Goal: Task Accomplishment & Management: Use online tool/utility

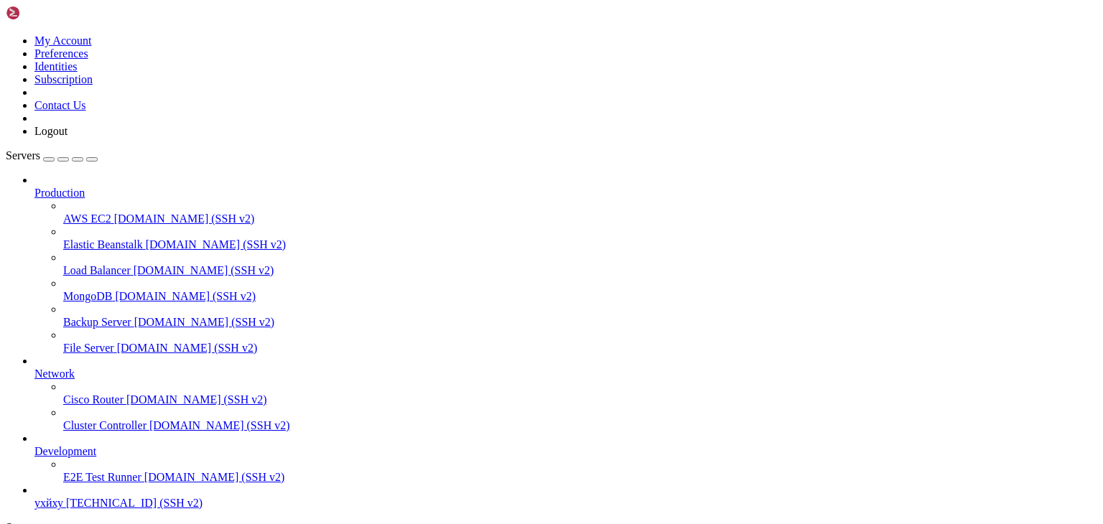
scroll to position [55, 0]
click at [63, 497] on span "ухйху" at bounding box center [48, 503] width 29 height 12
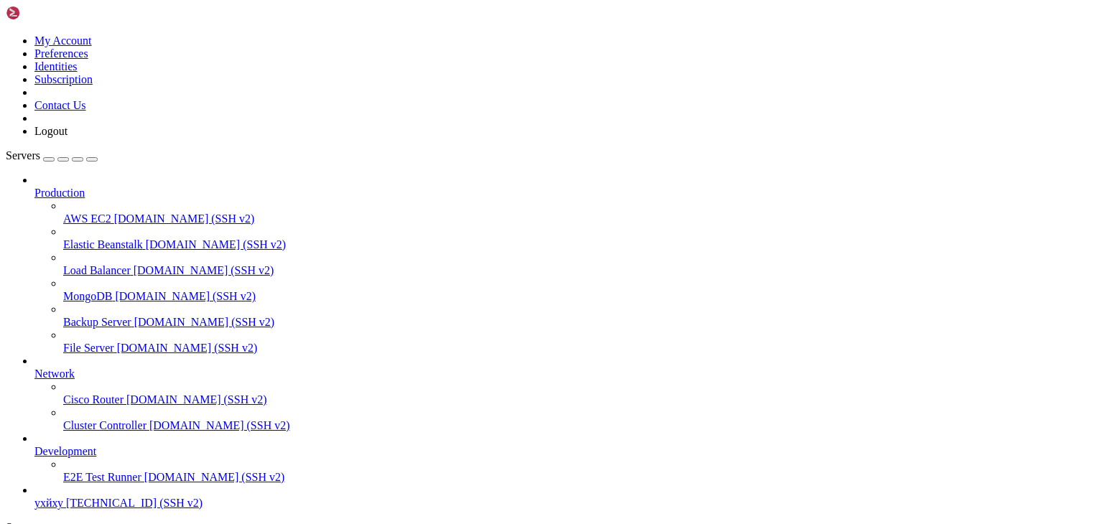
type input "/root"
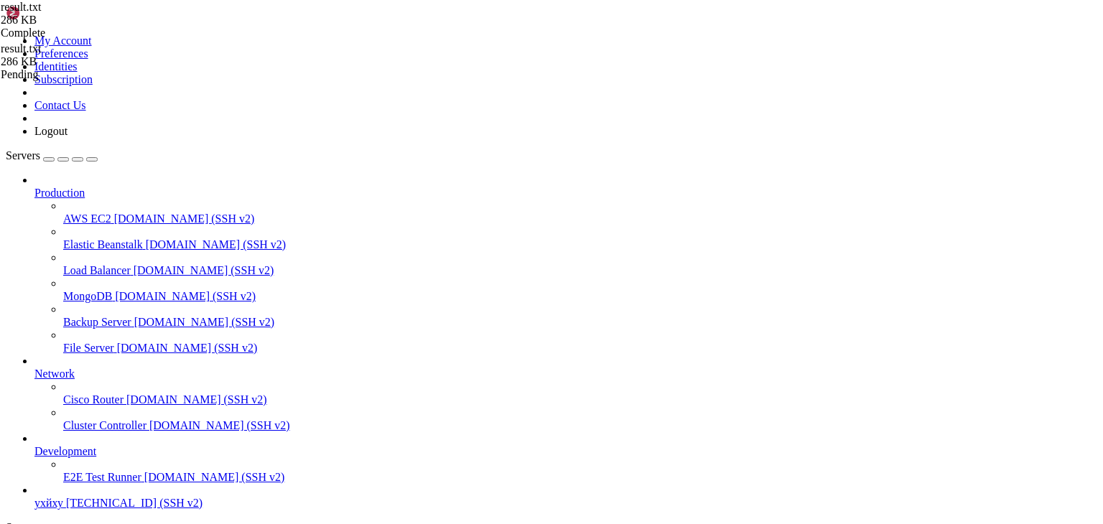
type textarea "# end"
drag, startPoint x: 313, startPoint y: 14, endPoint x: 326, endPoint y: 13, distance: 13.0
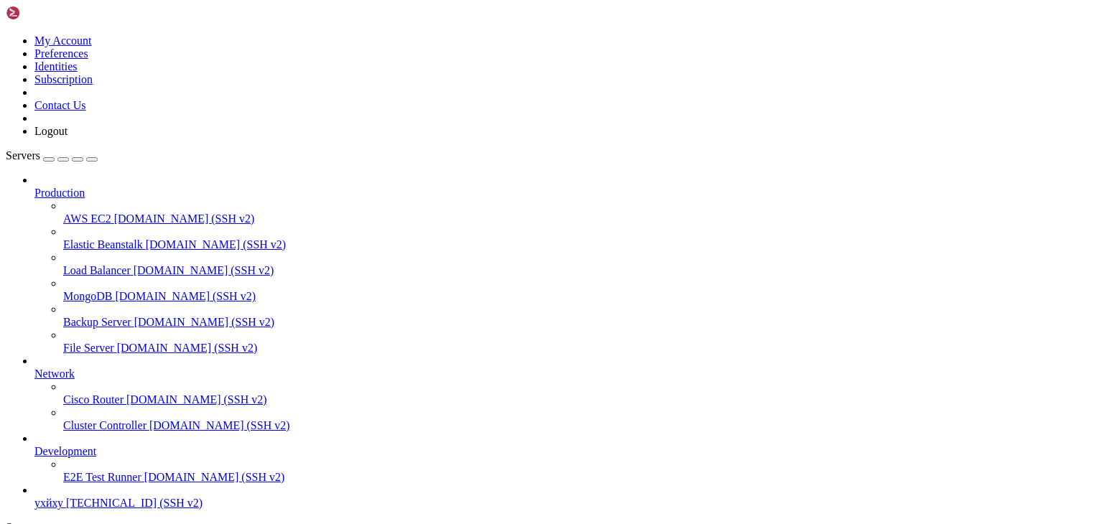
type input "/root"
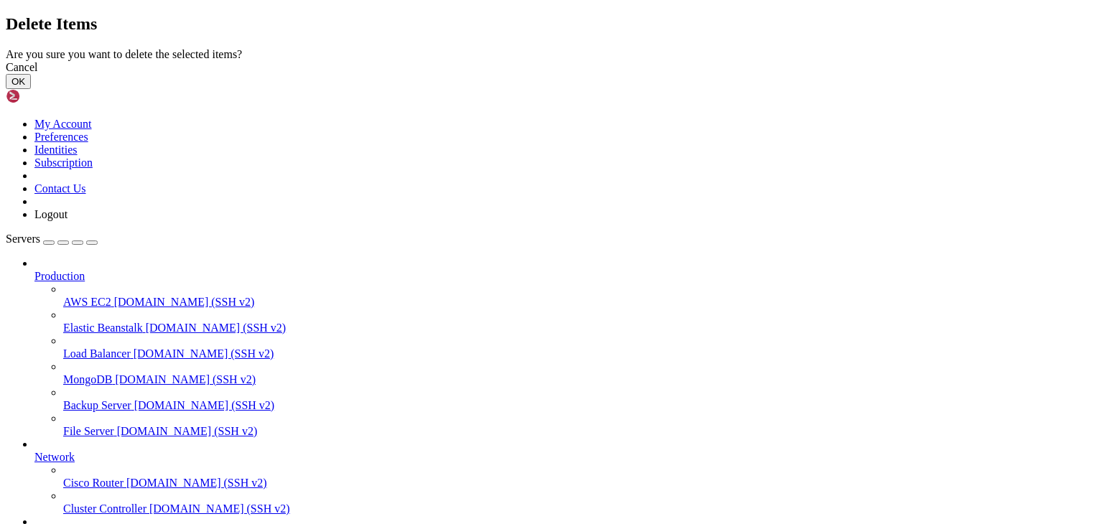
click at [31, 89] on button "OK" at bounding box center [18, 81] width 25 height 15
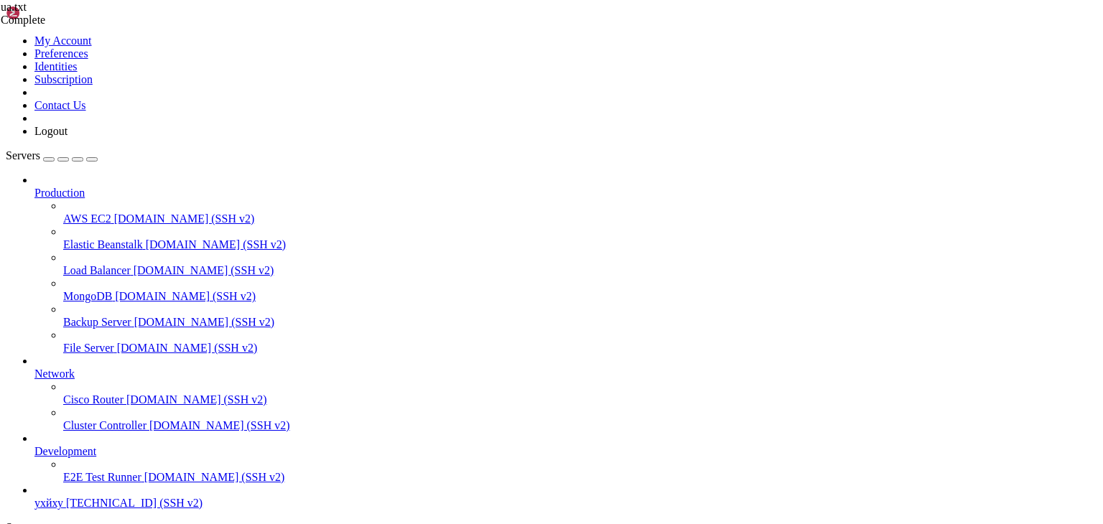
scroll to position [0, 0]
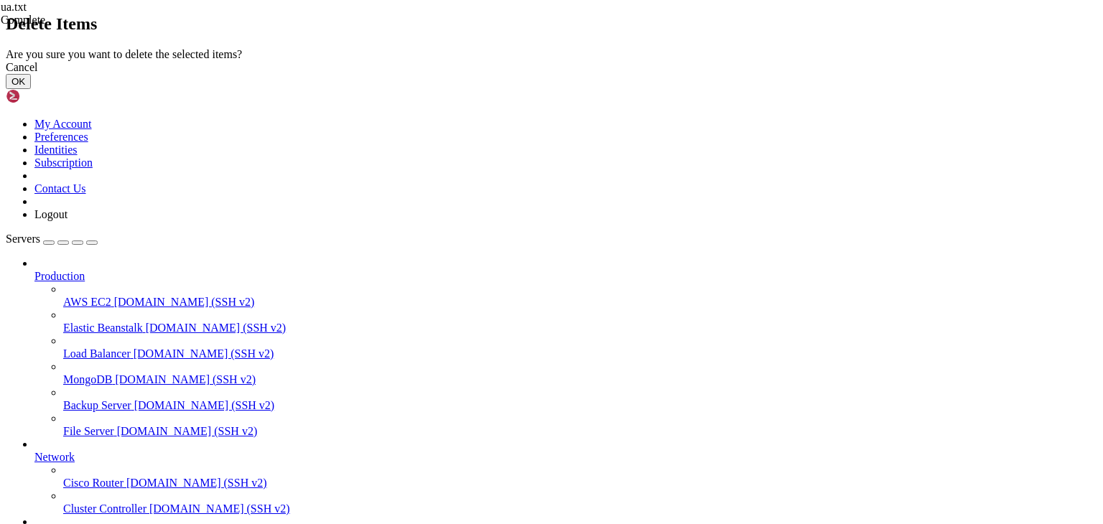
click at [31, 89] on button "OK" at bounding box center [18, 81] width 25 height 15
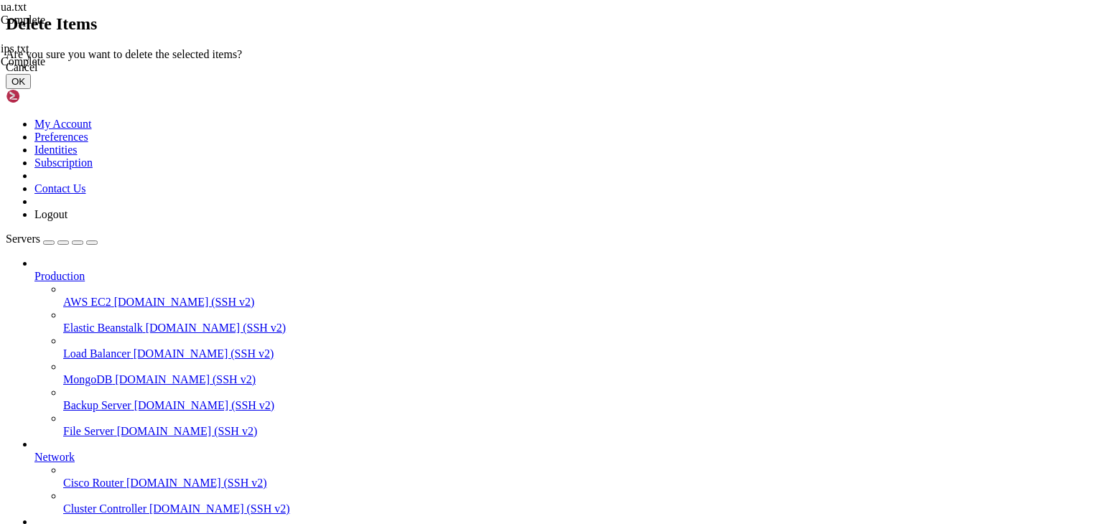
click at [31, 89] on button "OK" at bounding box center [18, 81] width 25 height 15
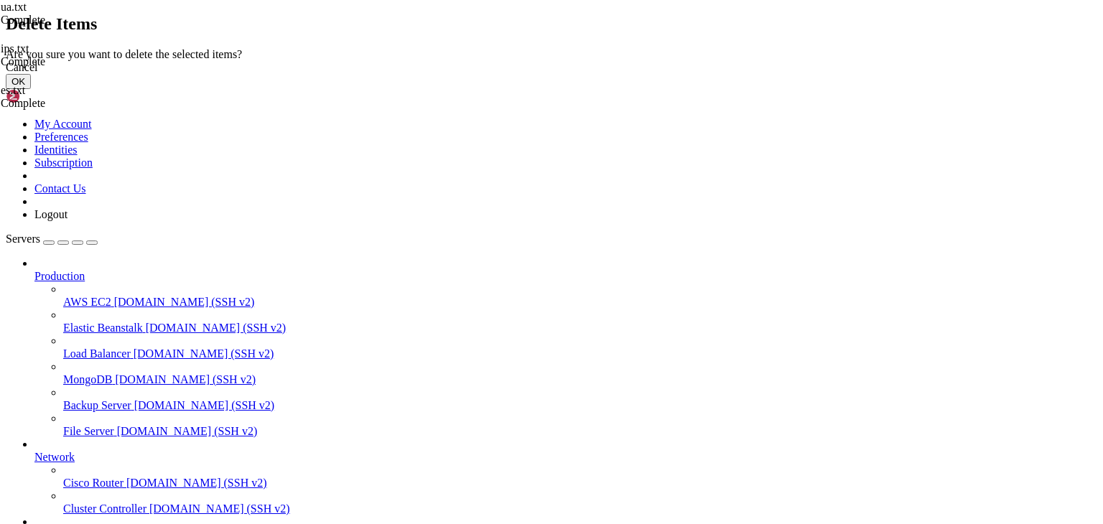
click at [31, 89] on button "OK" at bounding box center [18, 81] width 25 height 15
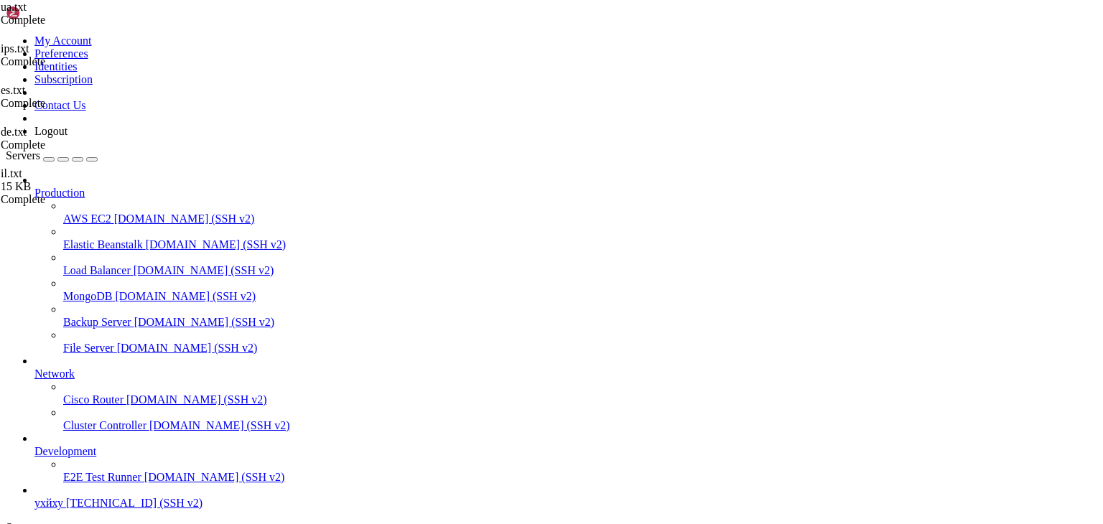
drag, startPoint x: 568, startPoint y: 1221, endPoint x: 454, endPoint y: 1281, distance: 129.1
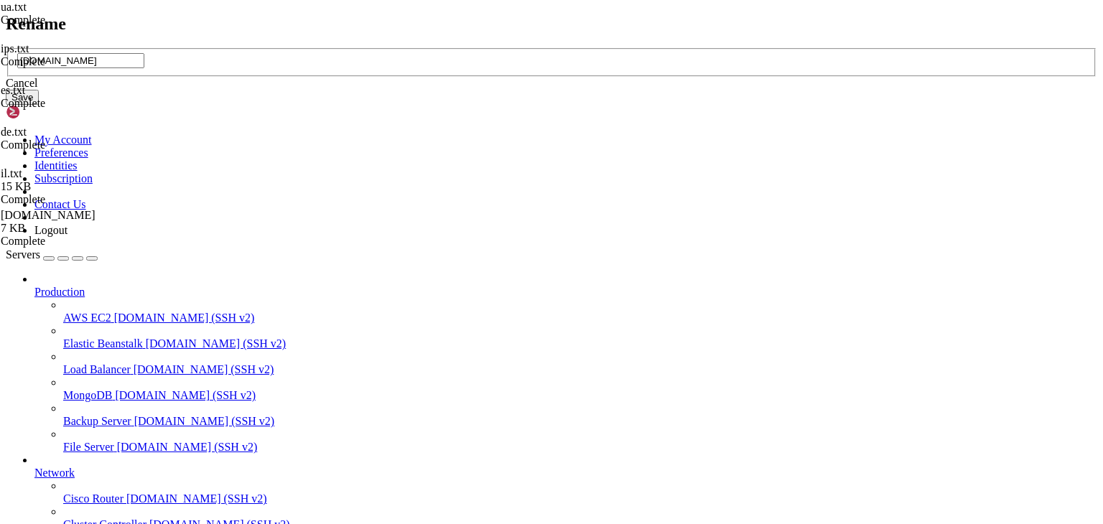
click at [144, 68] on input "[DOMAIN_NAME]" at bounding box center [80, 60] width 127 height 15
click at [490, 78] on div "[DOMAIN_NAME]" at bounding box center [551, 62] width 1091 height 29
click at [144, 68] on input "[DOMAIN_NAME]" at bounding box center [80, 60] width 127 height 15
type input "ee.txt"
click at [39, 105] on button "Save" at bounding box center [22, 97] width 33 height 15
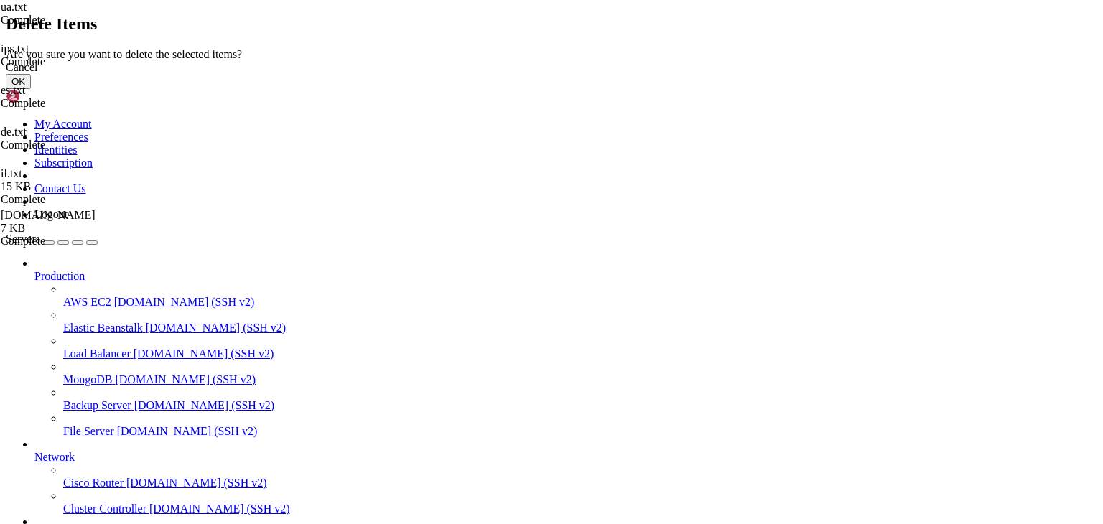
click at [31, 89] on button "OK" at bounding box center [18, 81] width 25 height 15
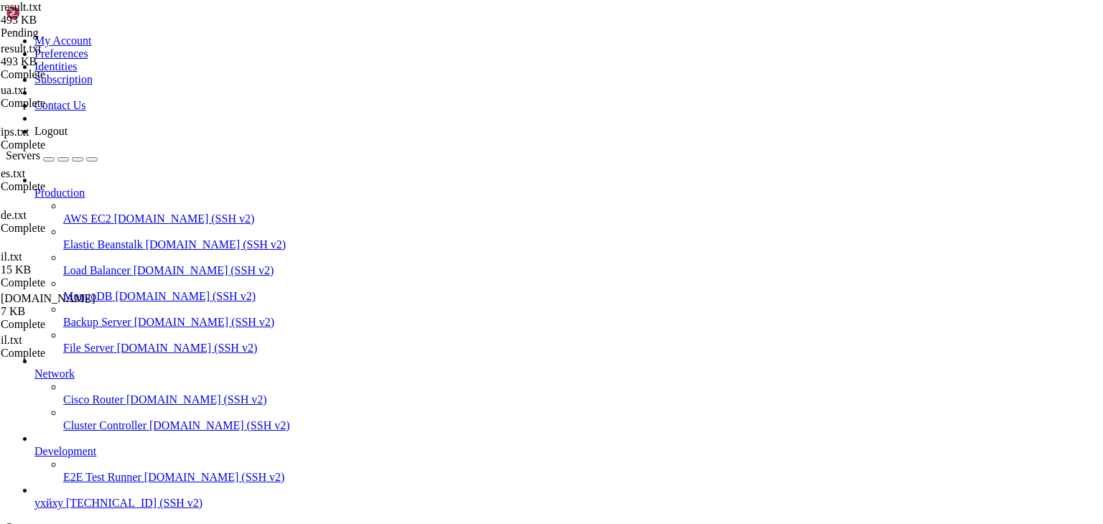
type textarea "# end"
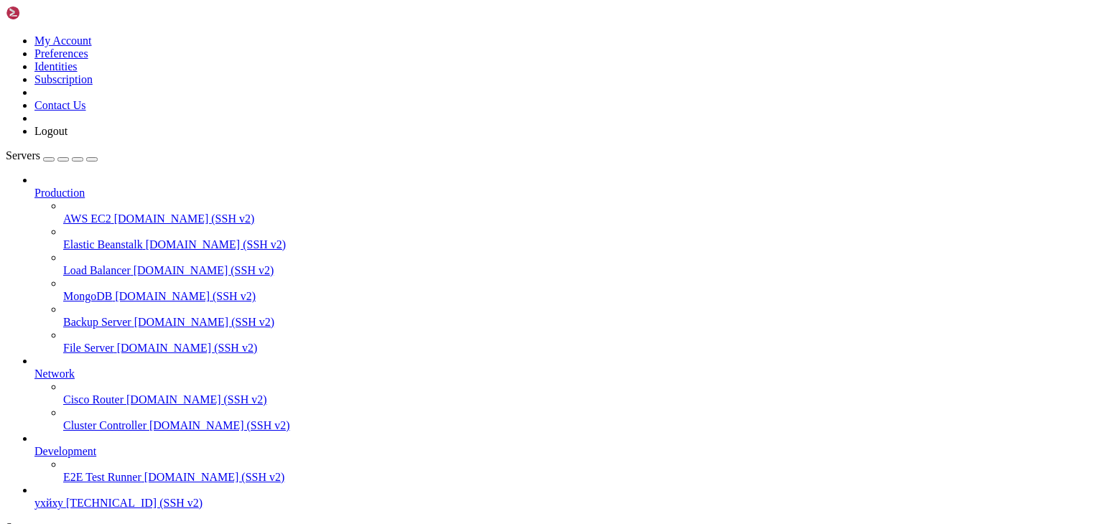
type input "/root"
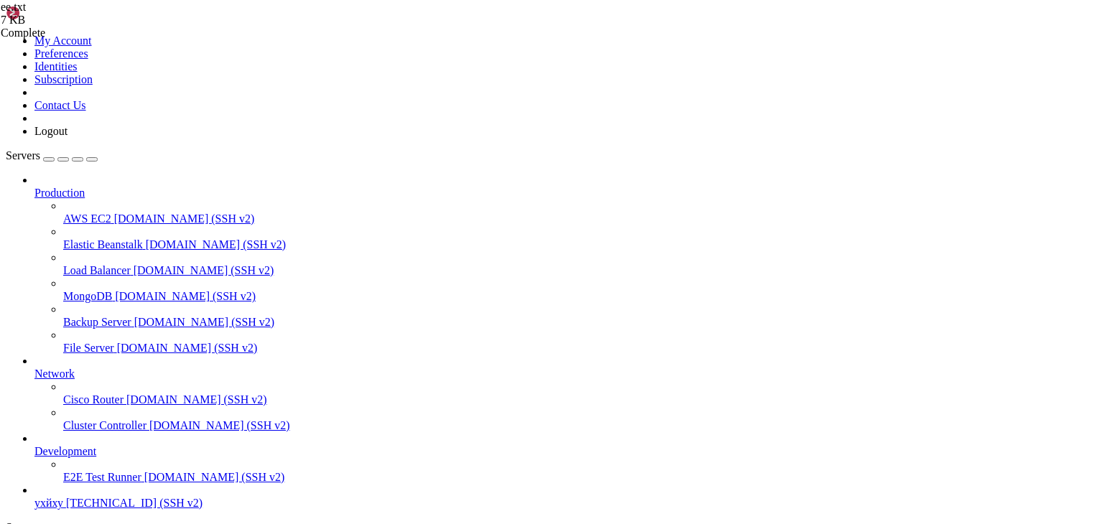
click at [77, 497] on span "[TECHNICAL_ID] (SSH v2)" at bounding box center [134, 503] width 136 height 12
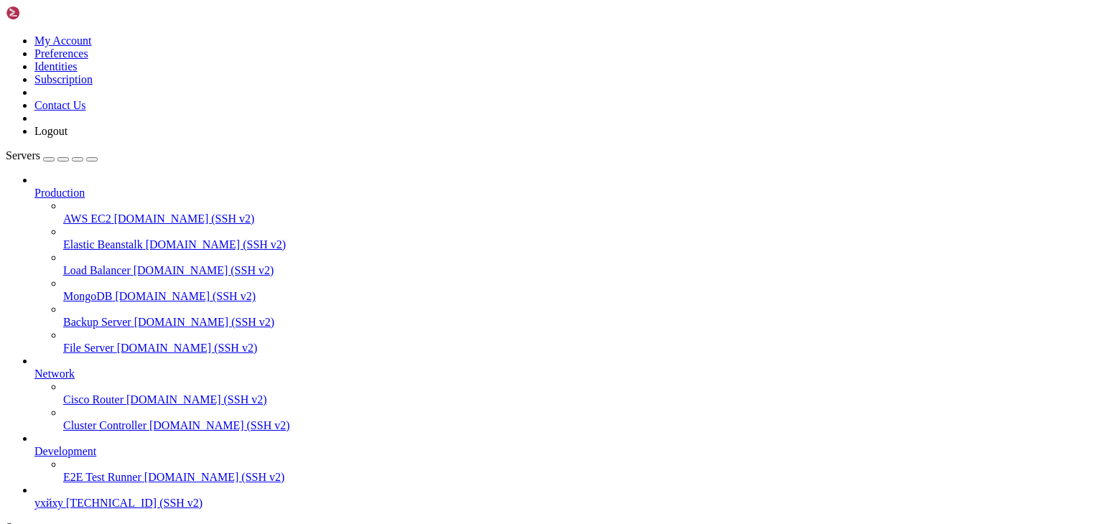
click at [75, 497] on span "[TECHNICAL_ID] (SSH v2)" at bounding box center [134, 503] width 136 height 12
type input "/root"
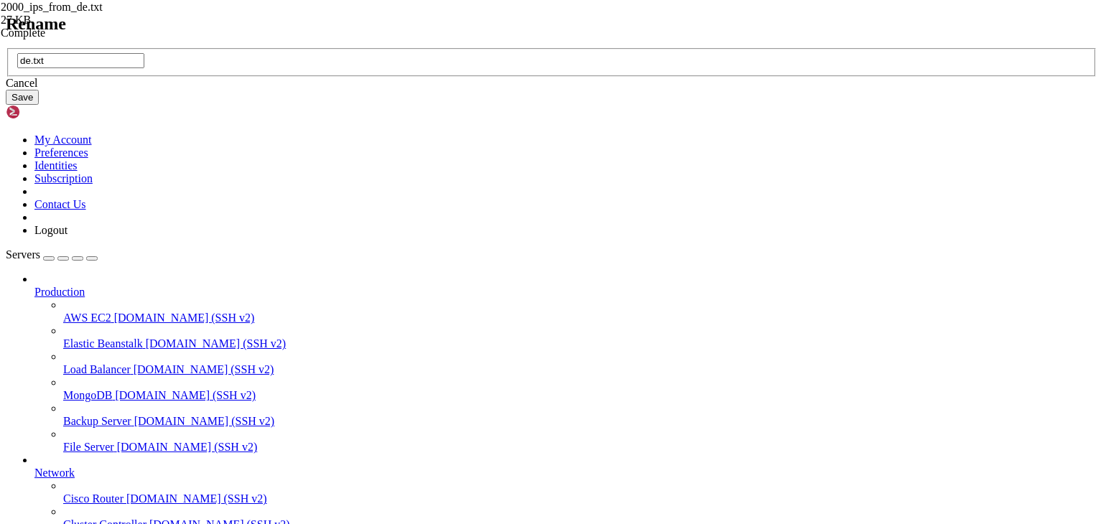
type input "de.txt"
click at [39, 105] on button "Save" at bounding box center [22, 97] width 33 height 15
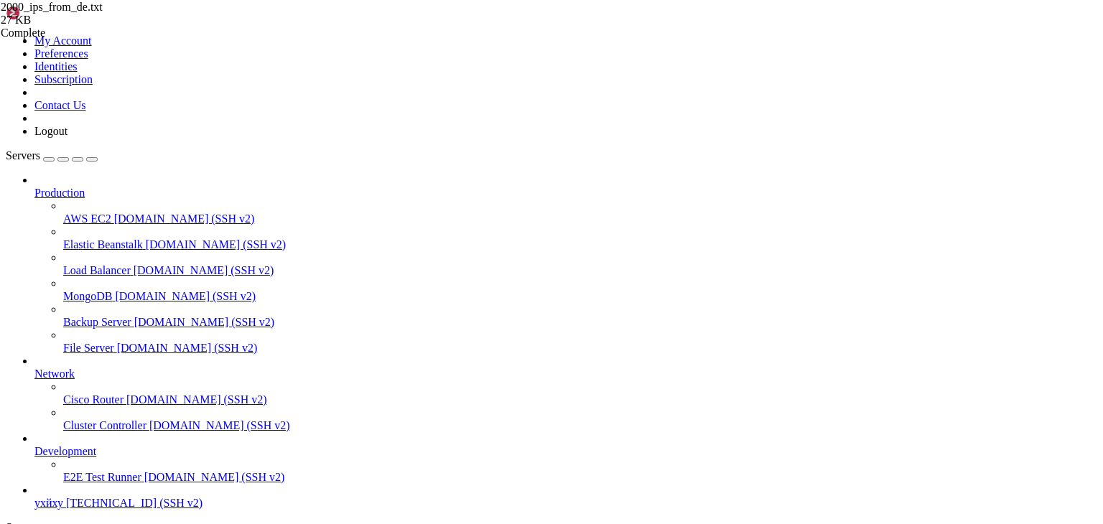
type textarea "# end"
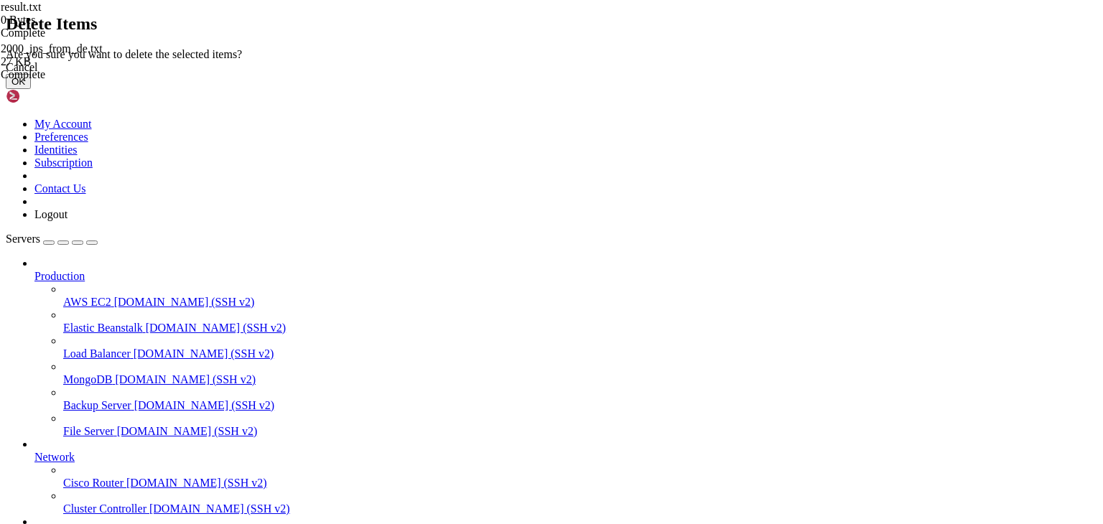
click at [31, 89] on button "OK" at bounding box center [18, 81] width 25 height 15
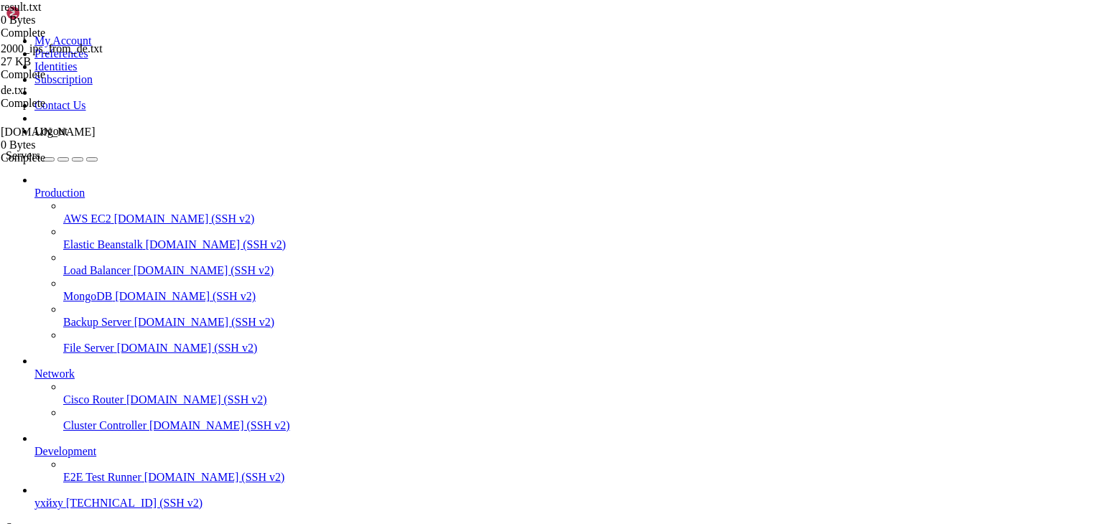
click at [1017, 446] on div "2000_ips_from_de.txt 27 KB Complete result.txt 0 Bytes Complete de.txt Complete…" at bounding box center [551, 262] width 1103 height 524
drag, startPoint x: 248, startPoint y: 424, endPoint x: 306, endPoint y: 386, distance: 68.9
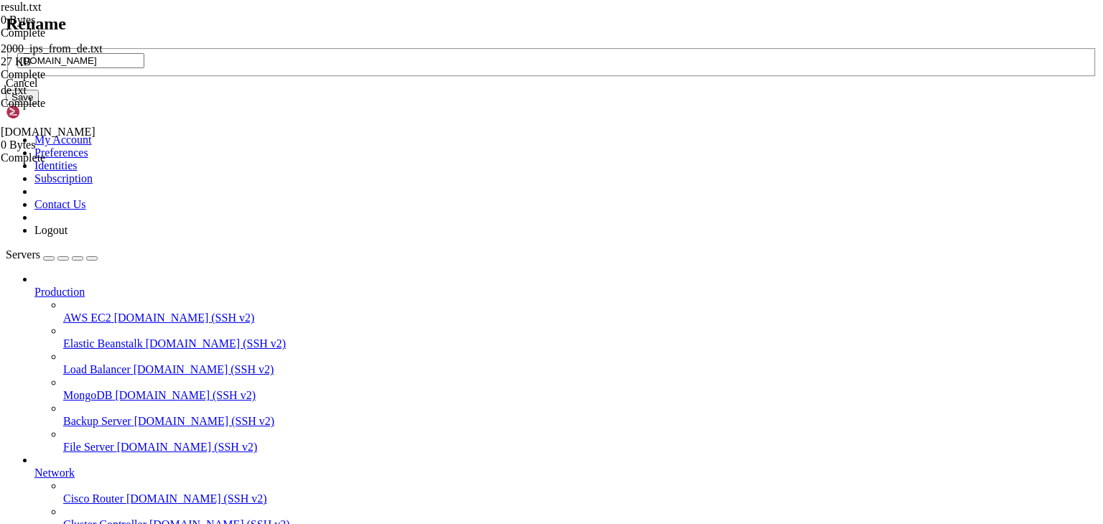
click at [144, 68] on input "[DOMAIN_NAME]" at bounding box center [80, 60] width 127 height 15
type input "de.txt"
click at [39, 105] on button "Save" at bounding box center [22, 97] width 33 height 15
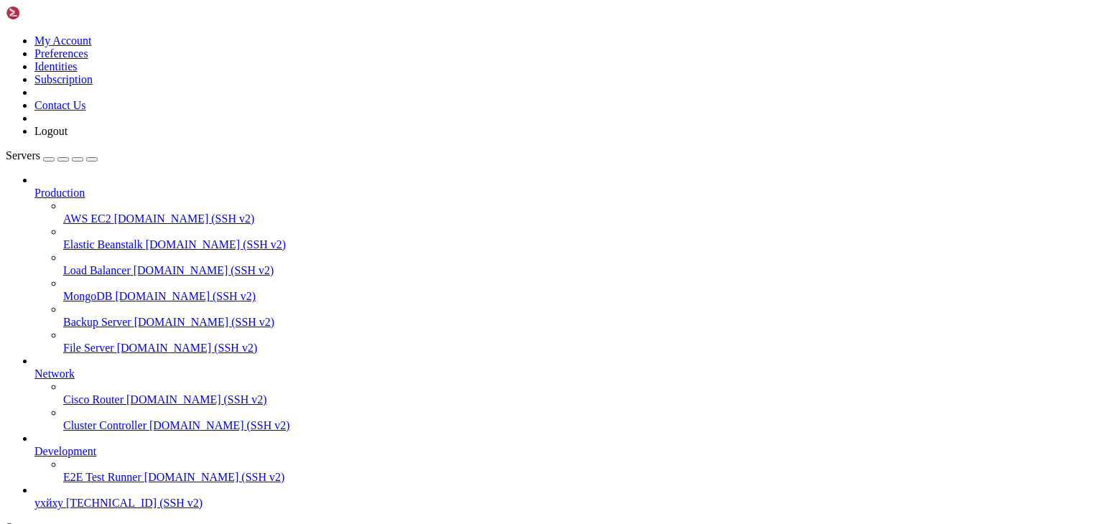
type input "/root"
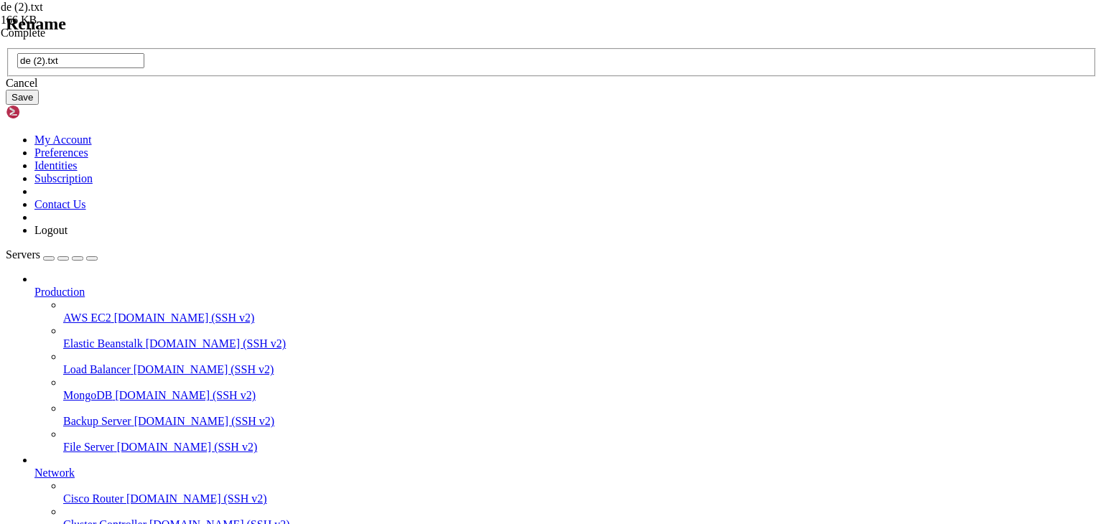
click at [144, 68] on input "de (2).txt" at bounding box center [80, 60] width 127 height 15
type input "de1.txt"
click at [39, 105] on button "Save" at bounding box center [22, 97] width 33 height 15
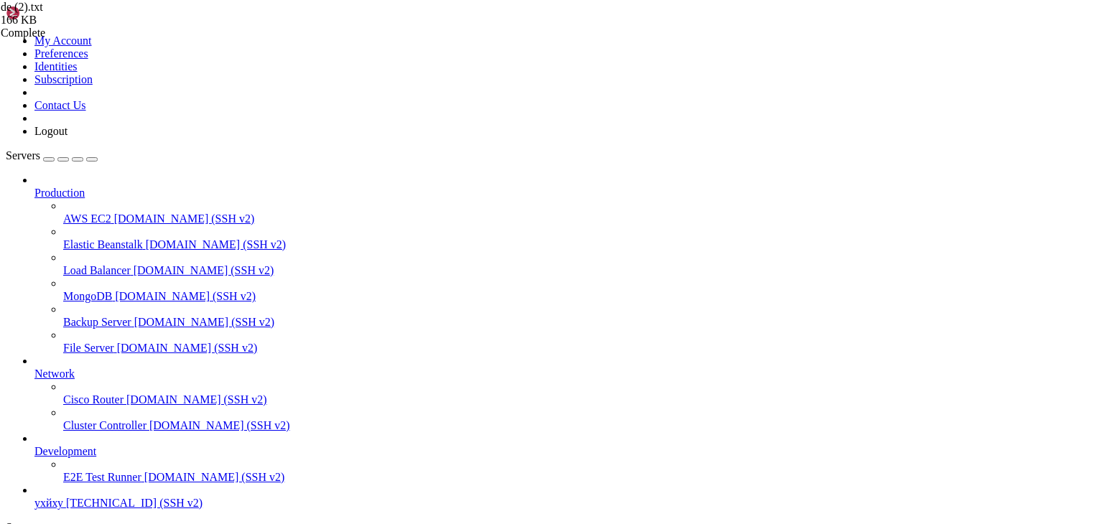
drag, startPoint x: 635, startPoint y: 1219, endPoint x: 573, endPoint y: 1066, distance: 165.9
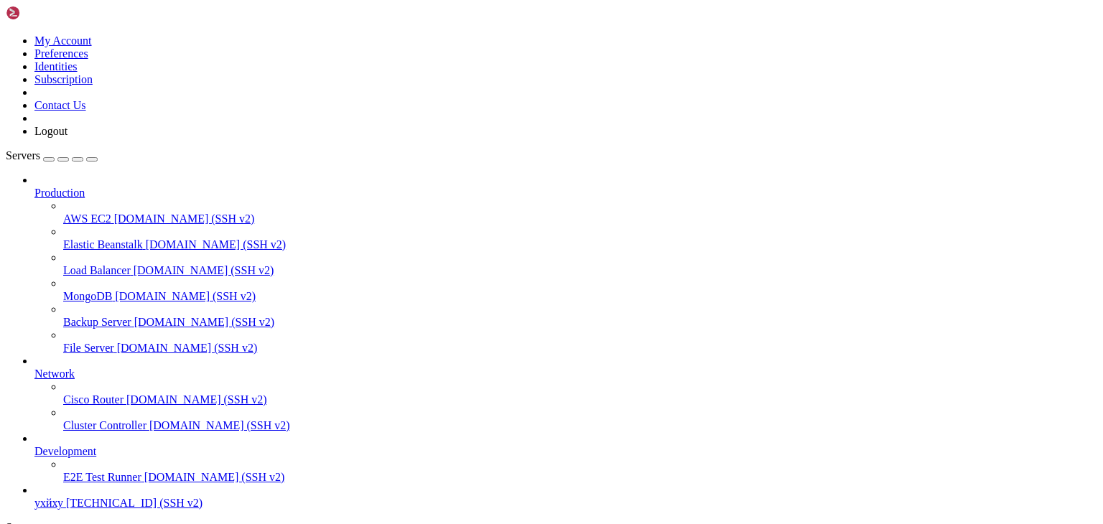
type input "/root"
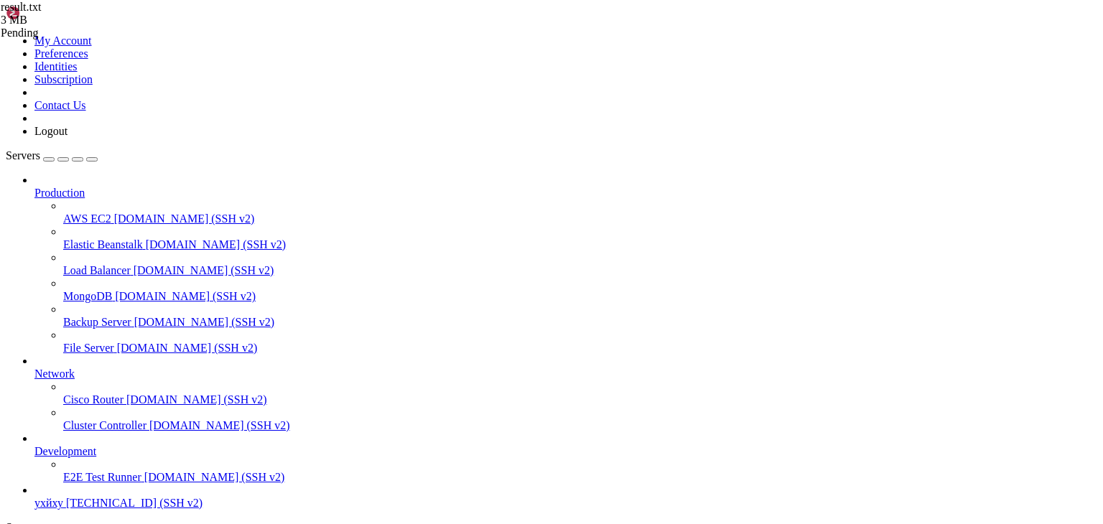
type input "/root"
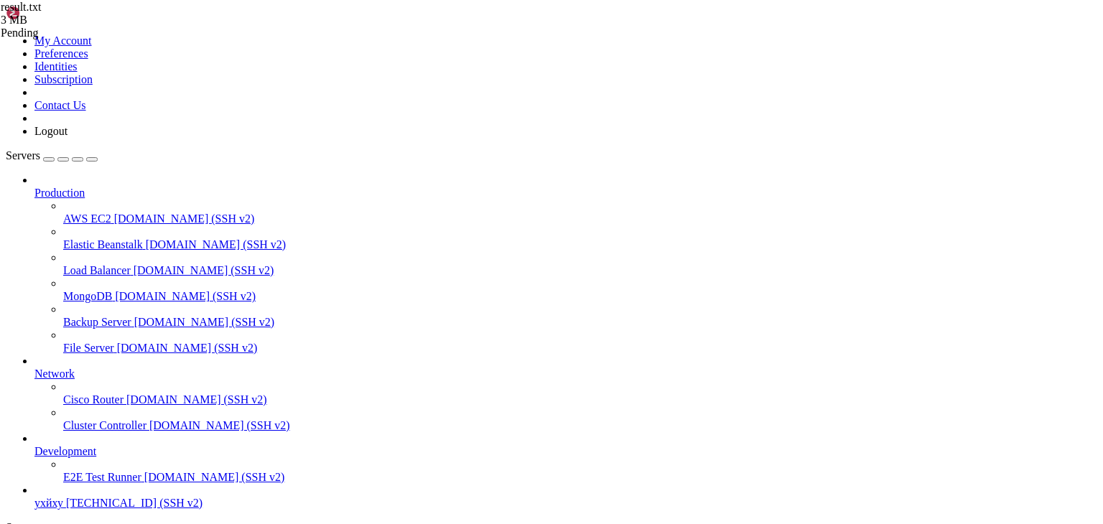
type input "/root"
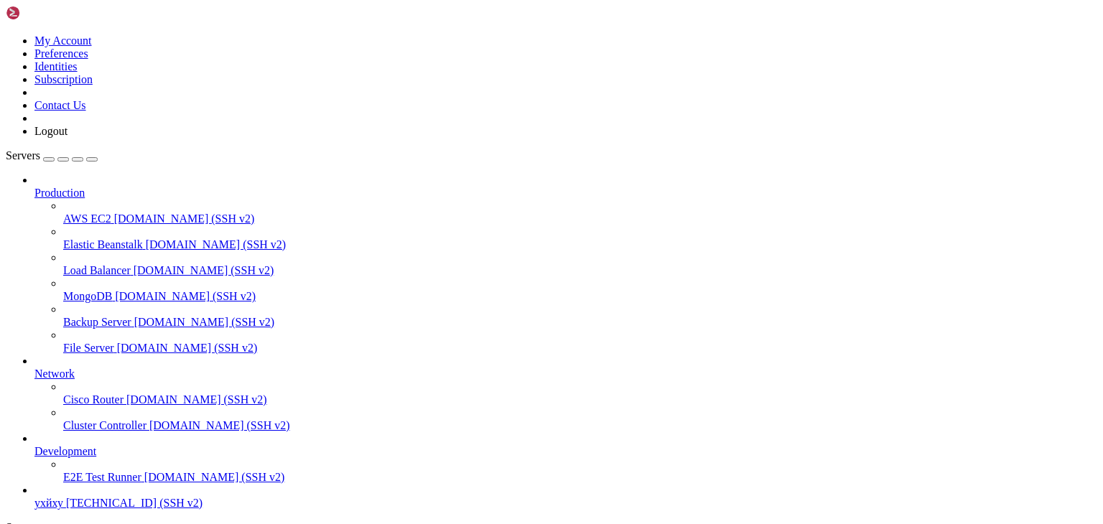
click at [63, 497] on span "ухйху" at bounding box center [48, 503] width 29 height 12
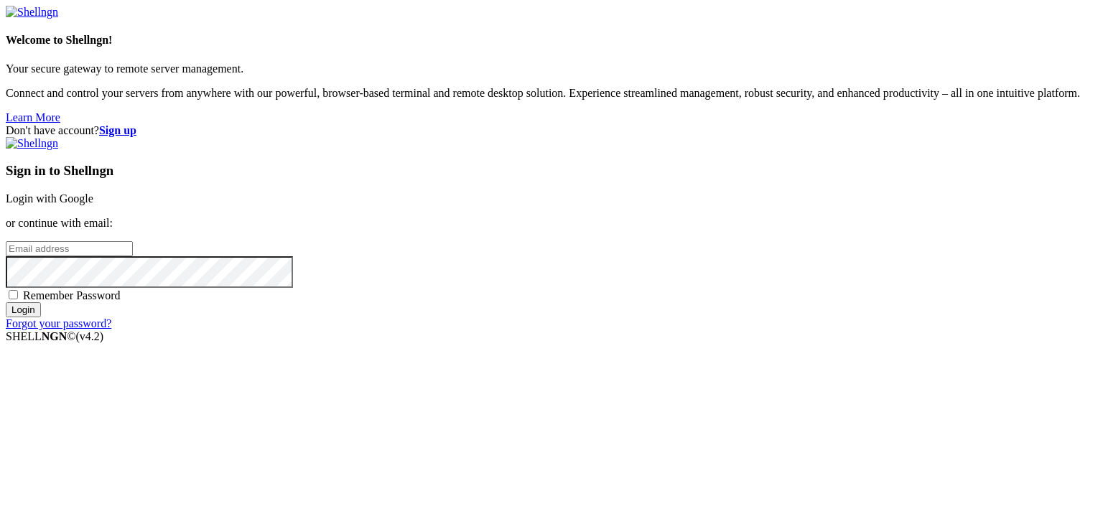
click at [93, 192] on link "Login with Google" at bounding box center [50, 198] width 88 height 12
click at [719, 137] on div "Sign in to Shellngn Login with Google or continue with email: Remember Password…" at bounding box center [551, 233] width 1091 height 193
click at [93, 192] on link "Login with Google" at bounding box center [50, 198] width 88 height 12
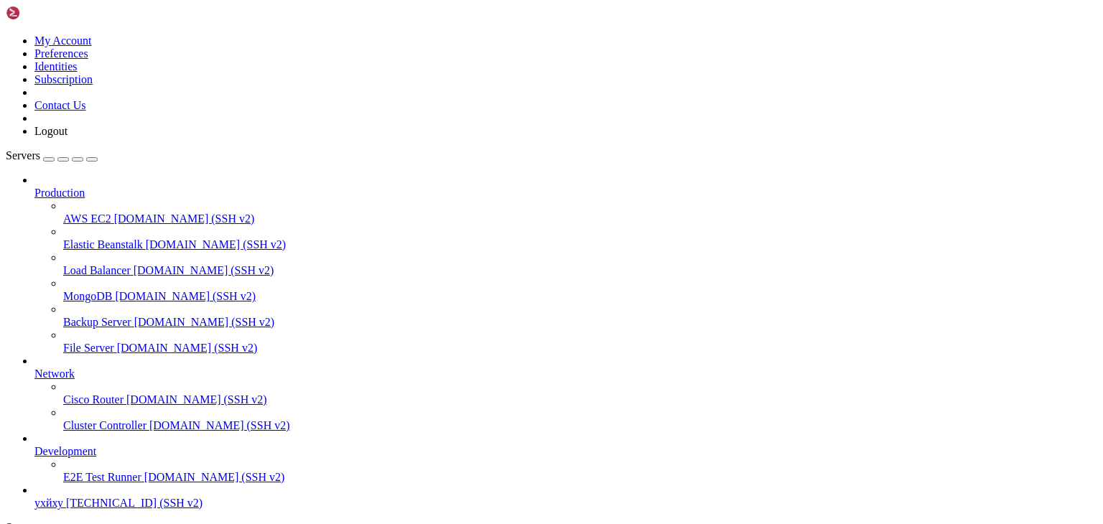
scroll to position [55, 0]
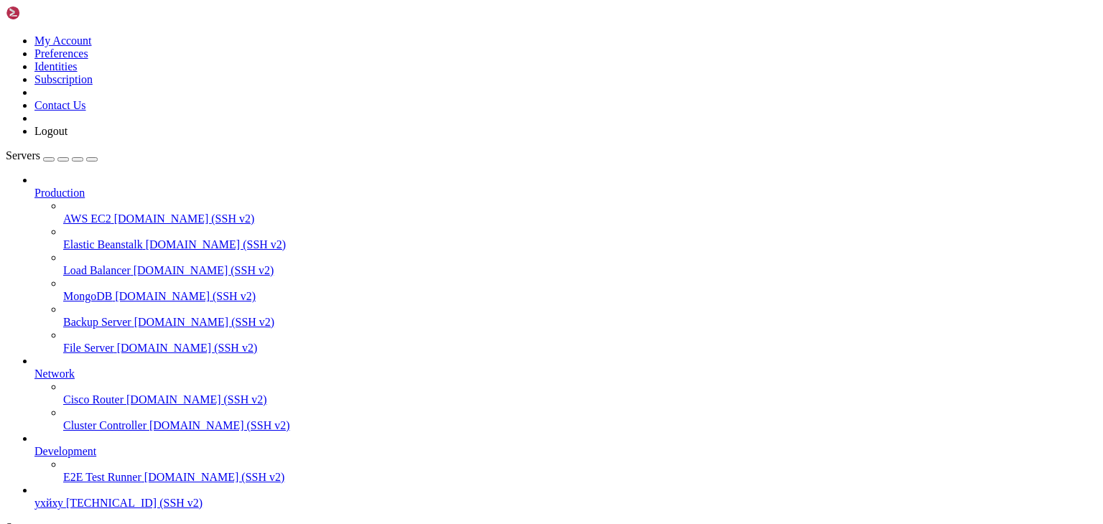
type input "/root"
type textarea "# end"
